Goal: Task Accomplishment & Management: Use online tool/utility

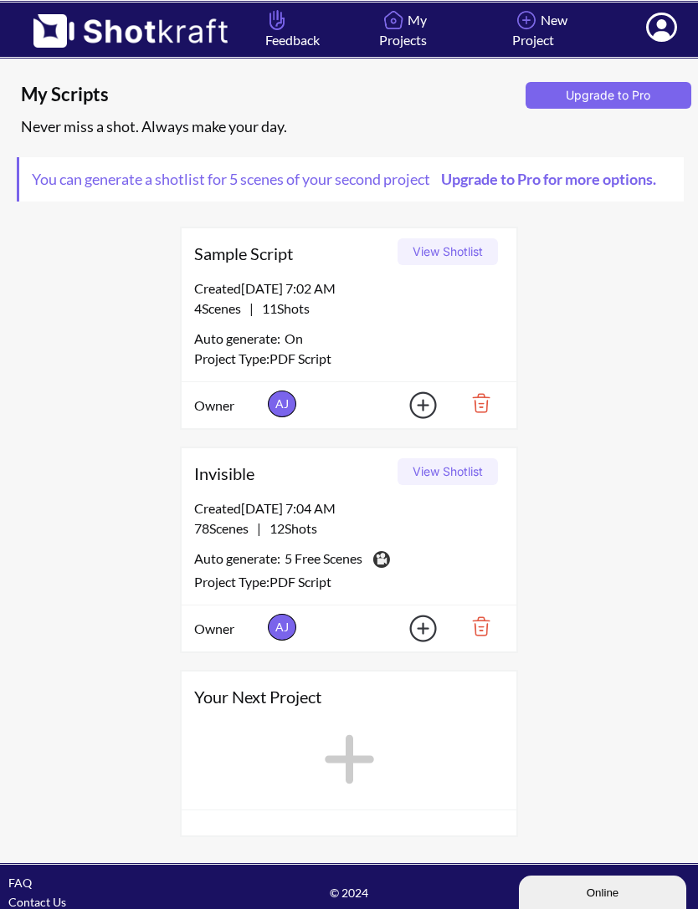
click at [335, 319] on div "4 Scenes | 11 Shots" at bounding box center [349, 309] width 310 height 20
click at [427, 265] on button "View Shotlist" at bounding box center [447, 251] width 100 height 27
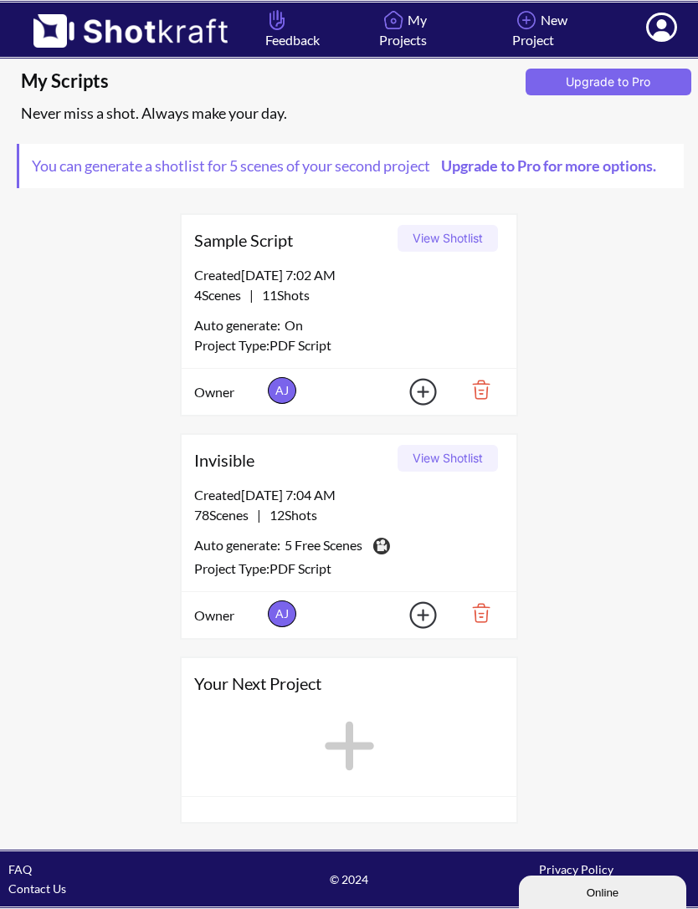
click at [439, 445] on button "View Shotlist" at bounding box center [447, 458] width 100 height 27
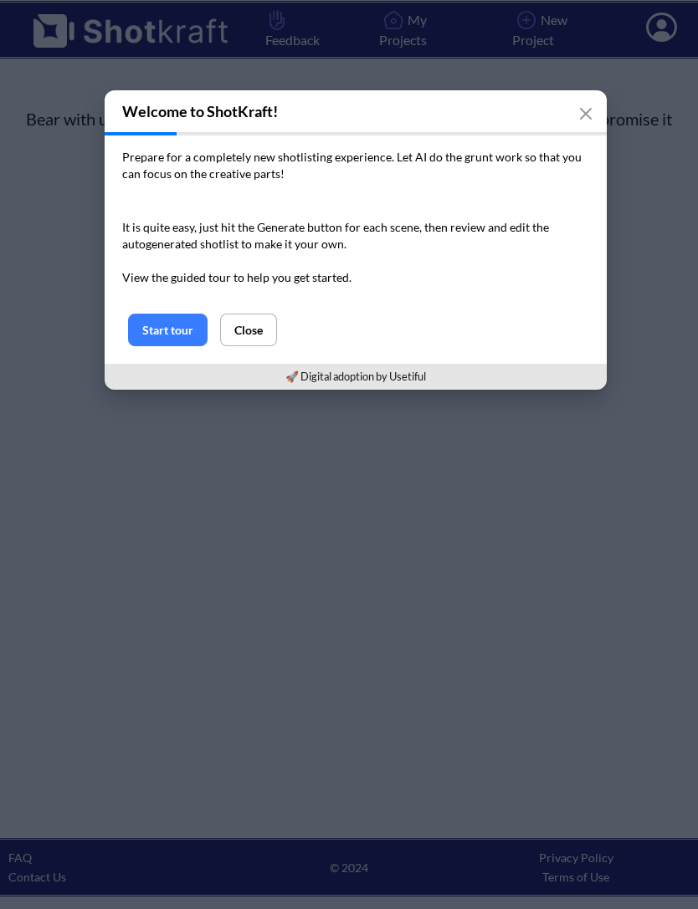
click at [579, 117] on icon "button" at bounding box center [585, 113] width 13 height 13
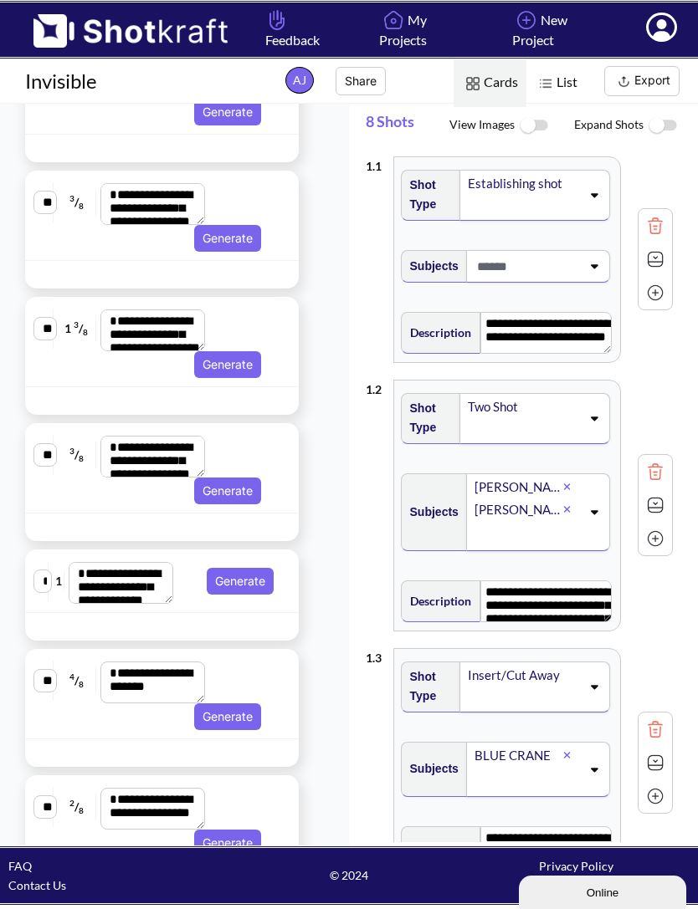
scroll to position [5332, 0]
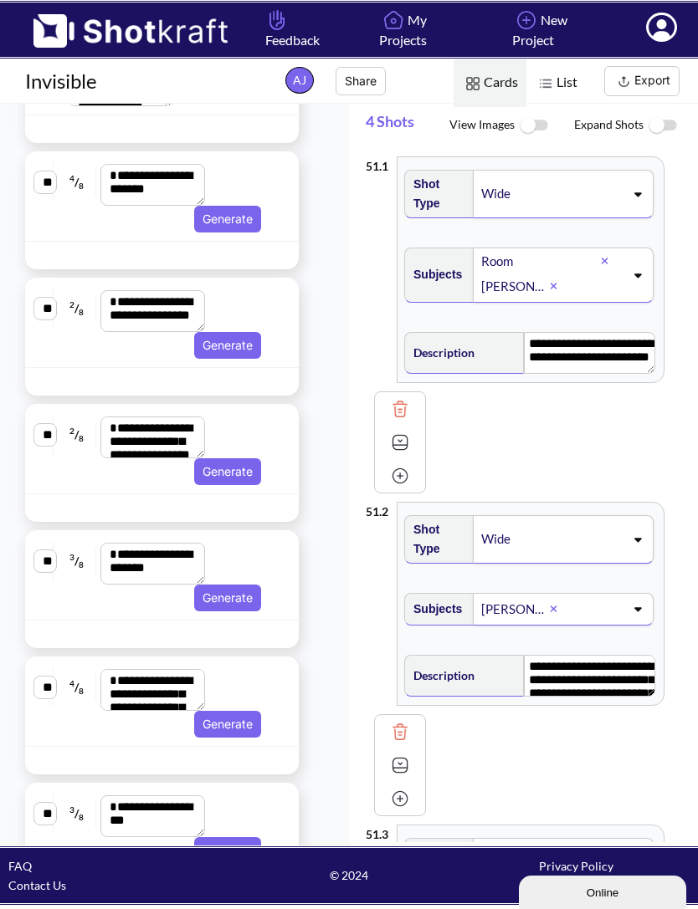
type textarea "**********"
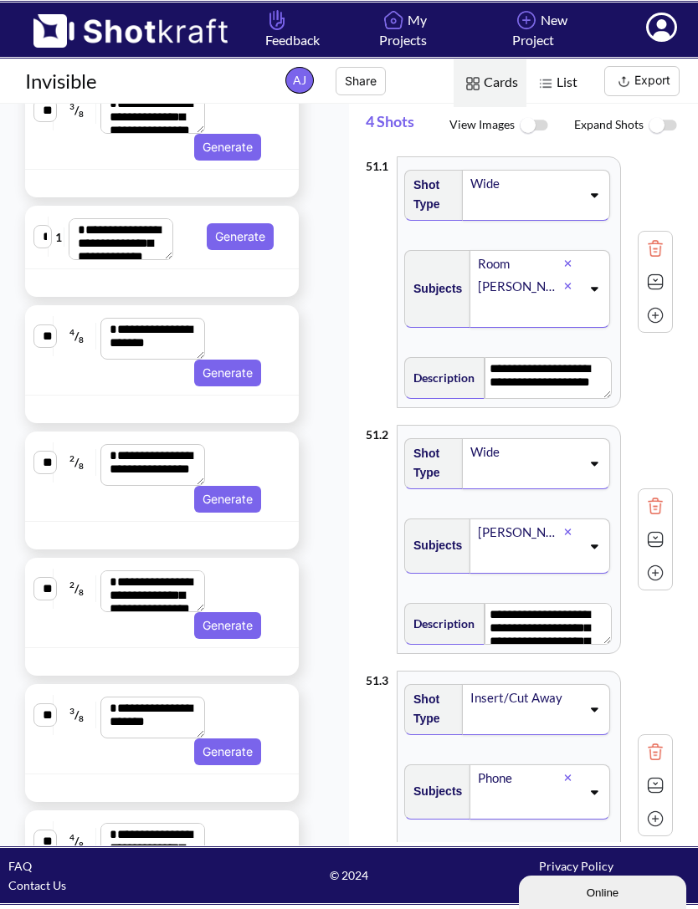
scroll to position [400, 0]
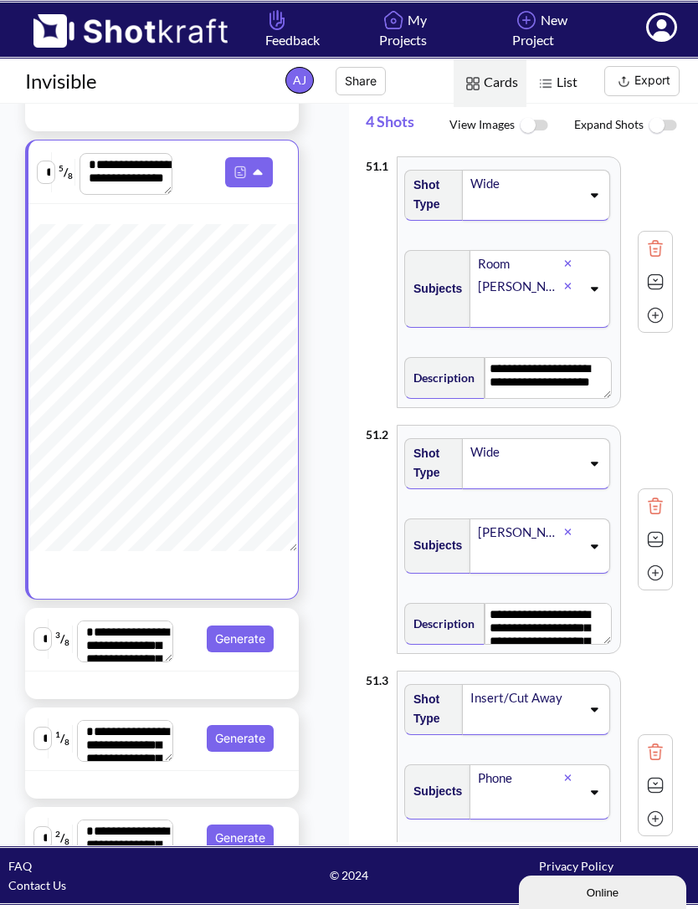
click at [536, 108] on img at bounding box center [533, 126] width 38 height 36
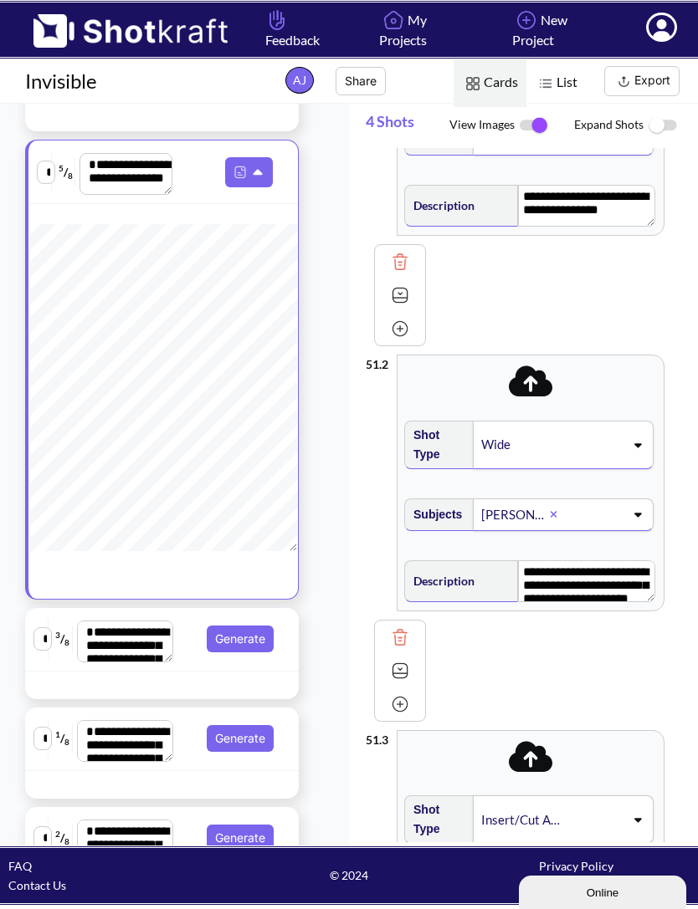
scroll to position [193, 0]
click at [483, 433] on div "Wide" at bounding box center [521, 444] width 84 height 23
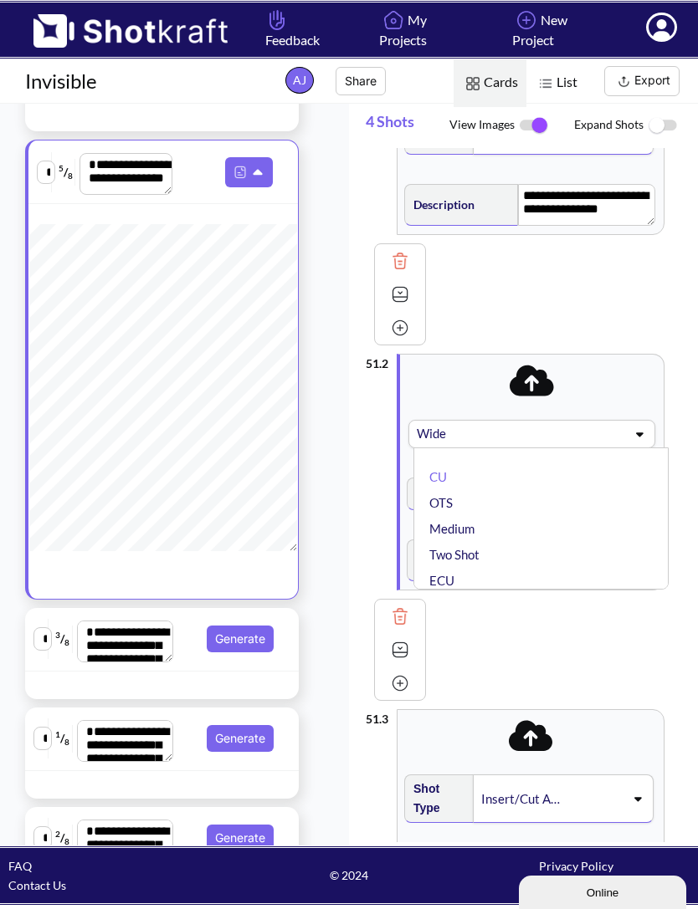
click at [439, 490] on li "OTS" at bounding box center [545, 503] width 238 height 26
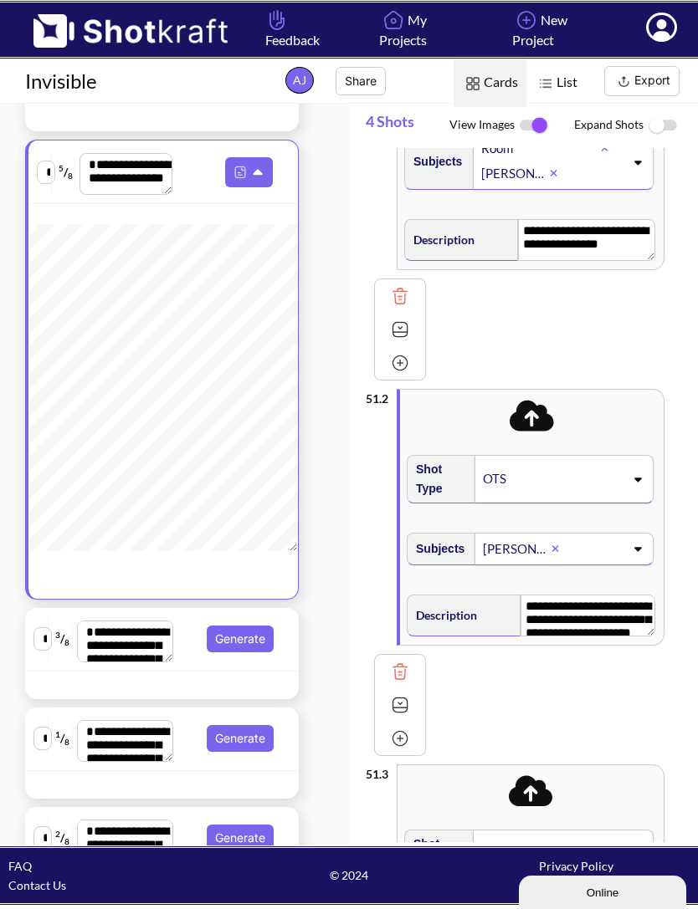
scroll to position [157, 0]
click at [504, 468] on div "OTS" at bounding box center [523, 479] width 84 height 23
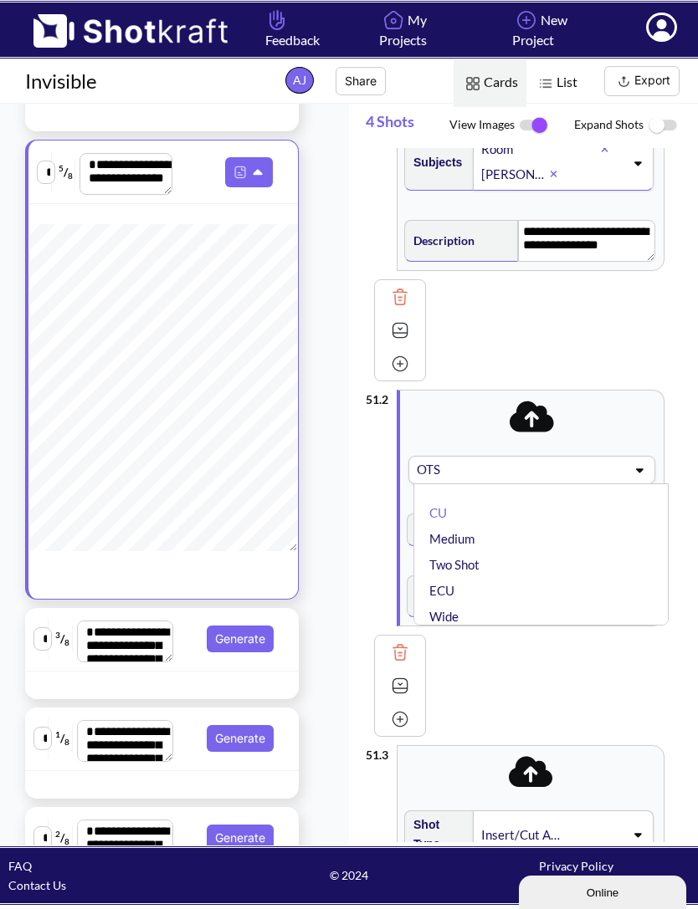
scroll to position [0, 0]
click at [447, 526] on li "Medium" at bounding box center [545, 539] width 238 height 26
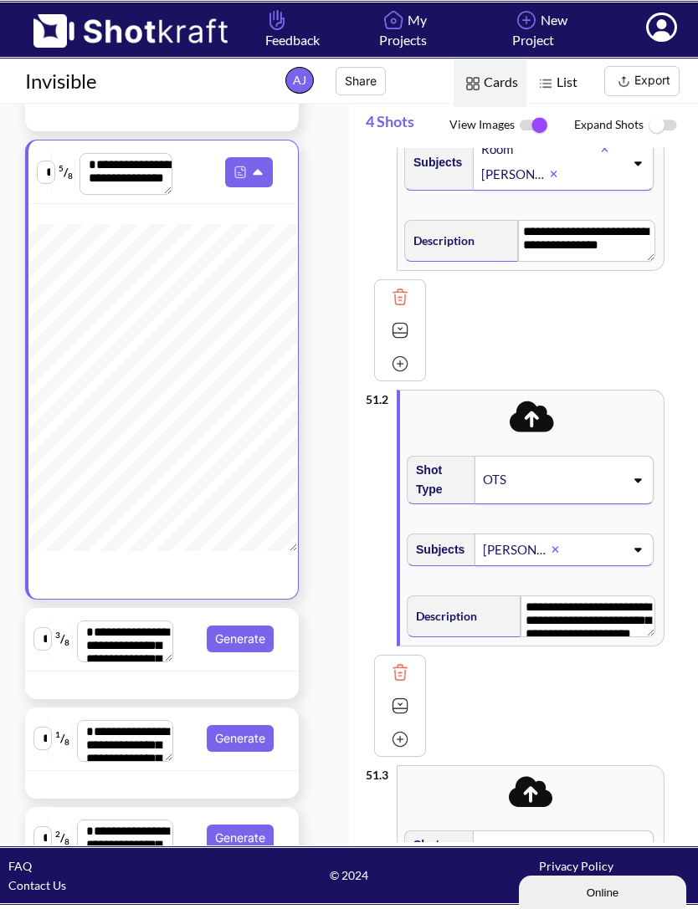
click at [486, 468] on div "OTS" at bounding box center [523, 479] width 84 height 23
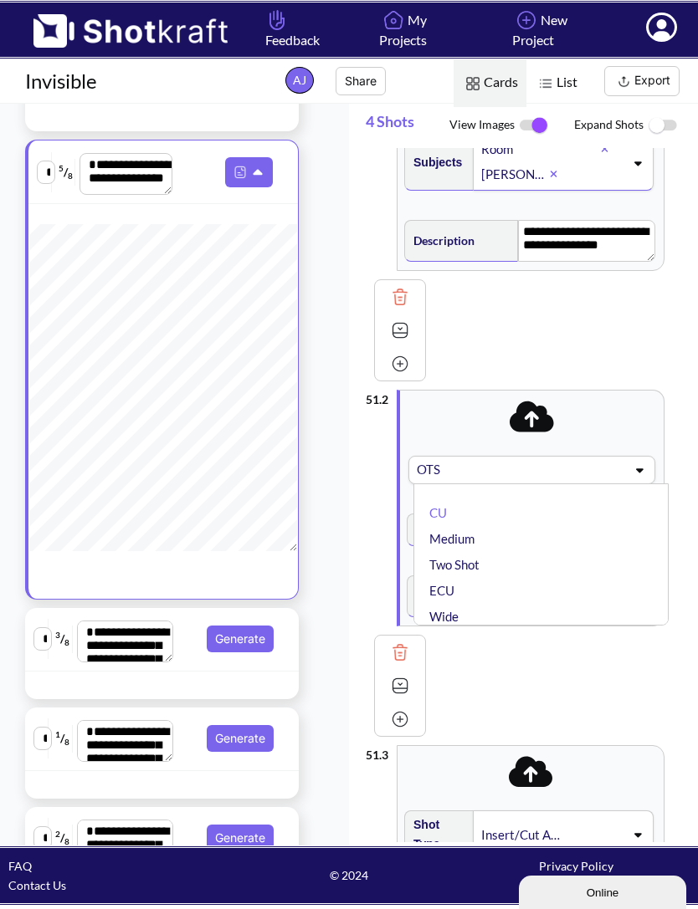
click at [445, 526] on li "Medium" at bounding box center [545, 539] width 238 height 26
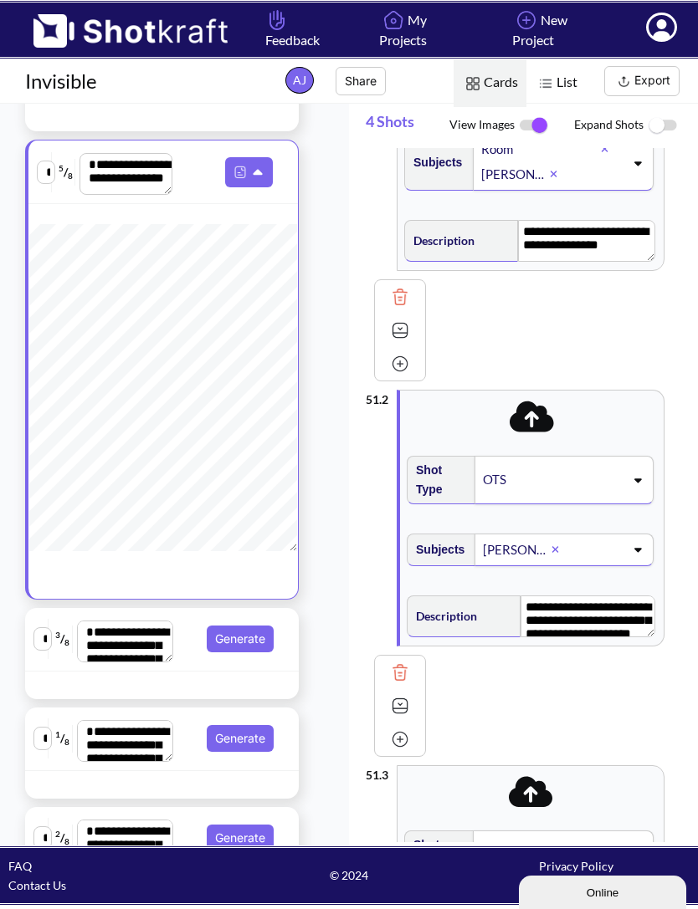
click at [506, 468] on div "OTS" at bounding box center [523, 479] width 84 height 23
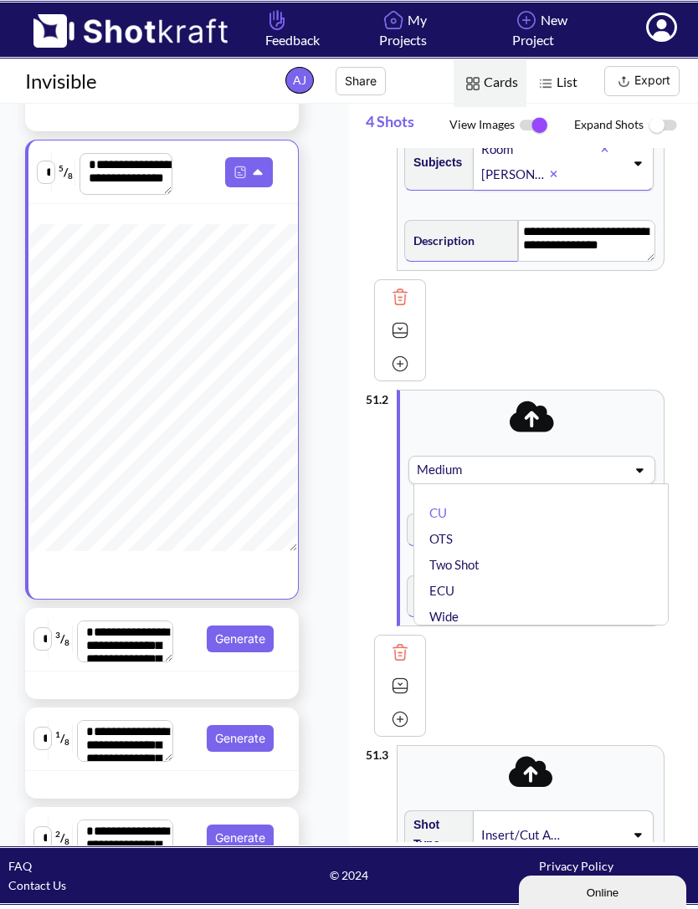
click at [366, 463] on div "**********" at bounding box center [519, 559] width 307 height 356
